Goal: Learn about a topic: Learn about a topic

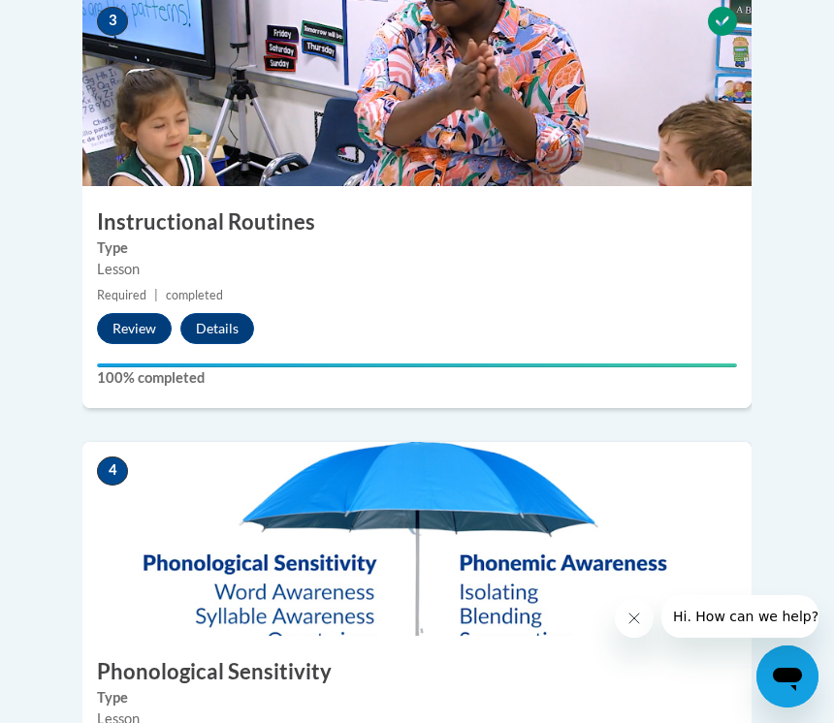
scroll to position [1704, 0]
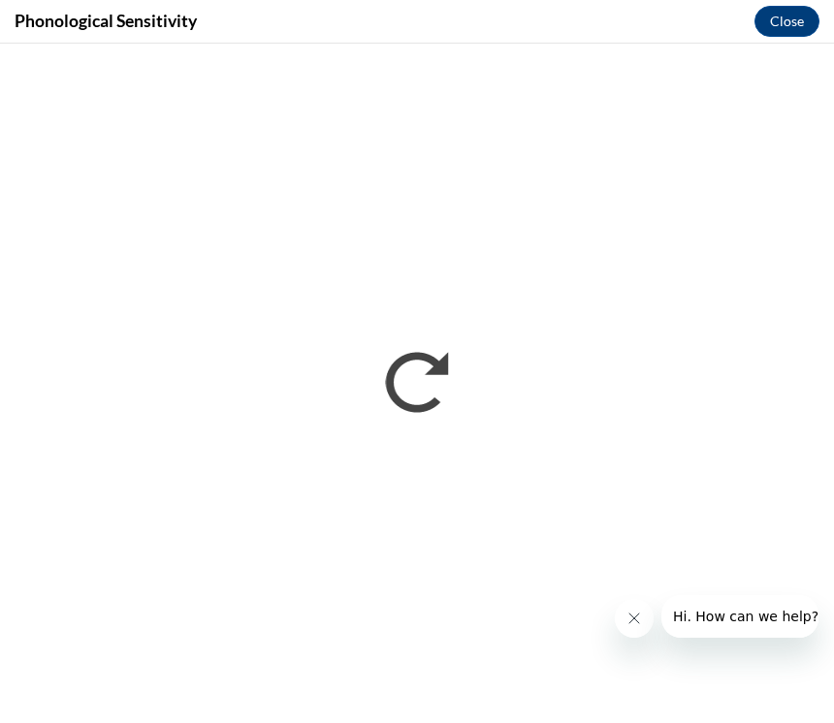
scroll to position [2096, 0]
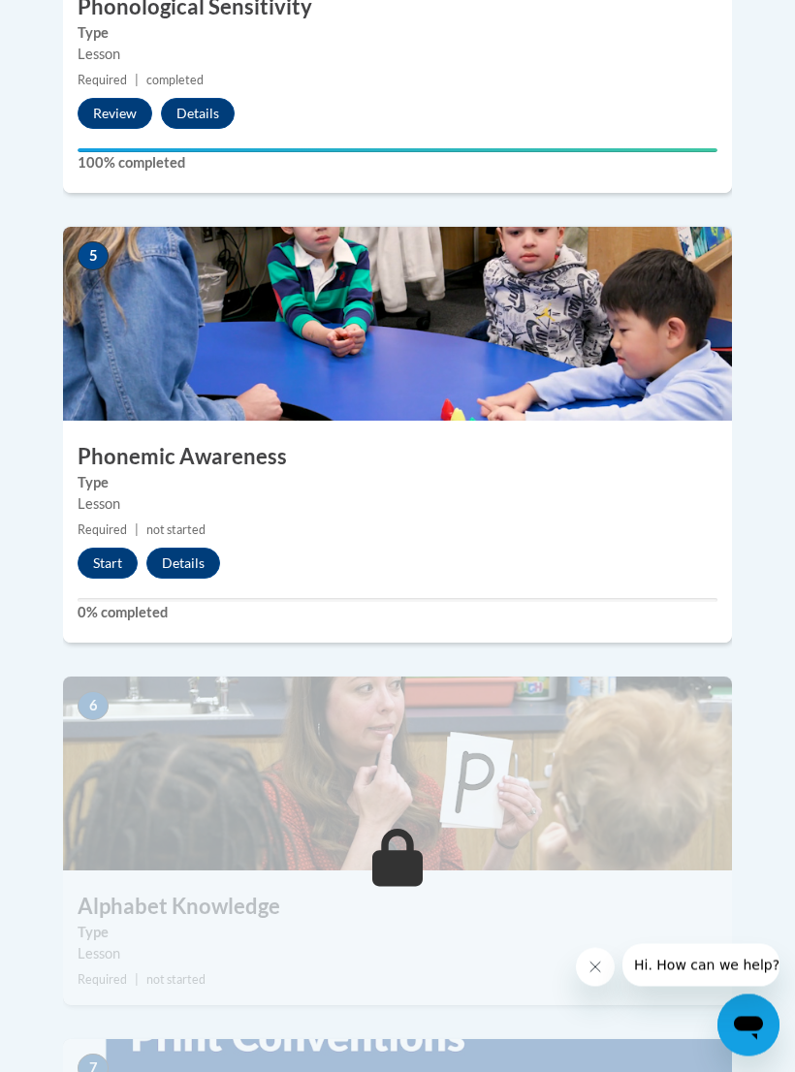
scroll to position [2390, 0]
click at [119, 548] on button "Start" at bounding box center [108, 563] width 60 height 31
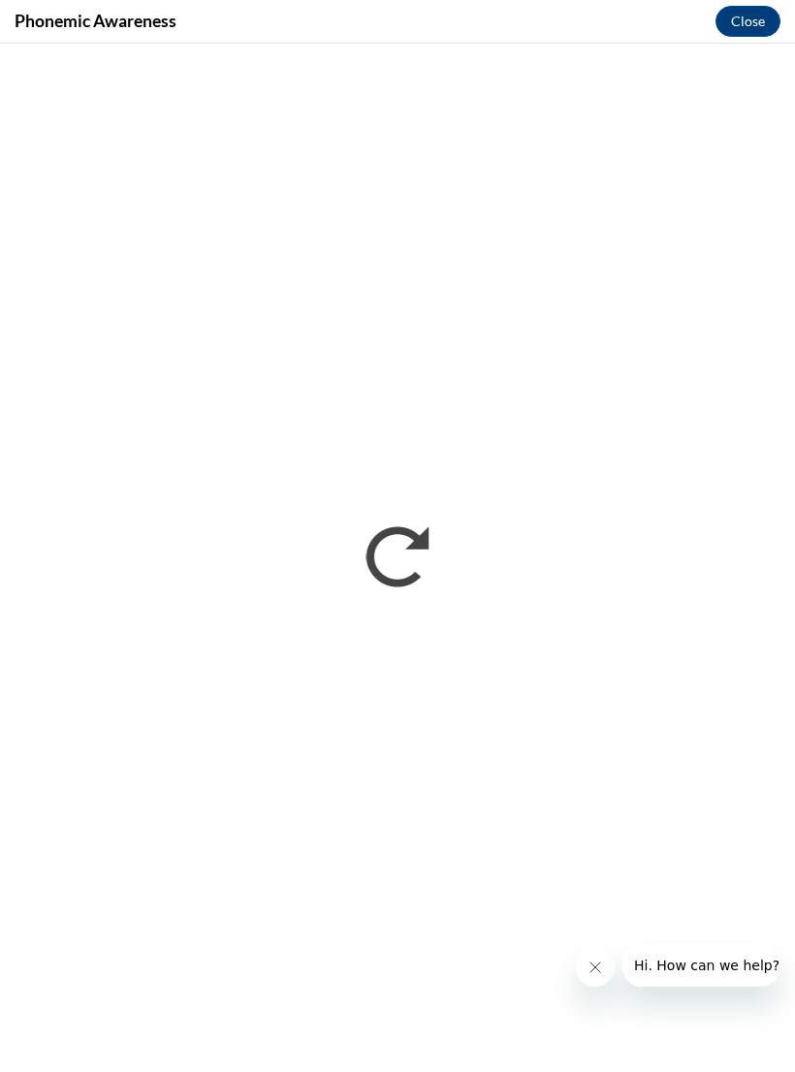
scroll to position [0, 0]
